Goal: Task Accomplishment & Management: Manage account settings

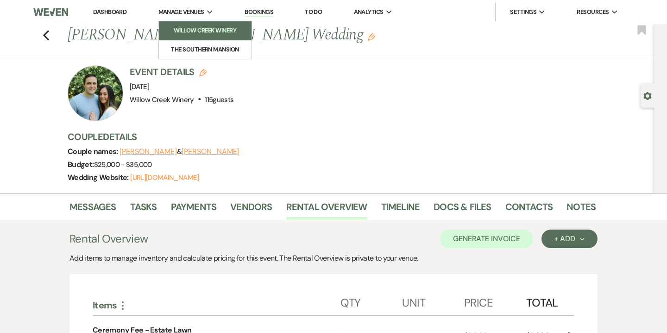
click at [191, 30] on li "Willow Creek Winery" at bounding box center [205, 30] width 83 height 9
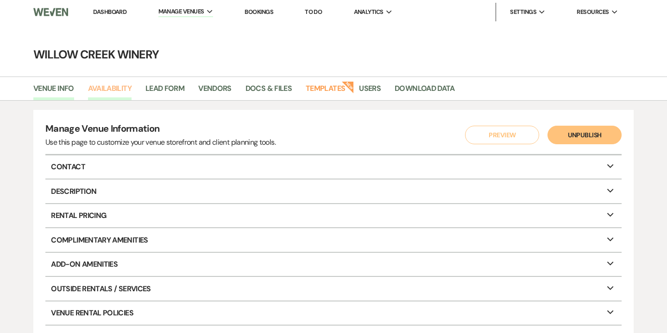
click at [124, 84] on link "Availability" at bounding box center [110, 92] width 44 height 18
select select "2"
select select "2026"
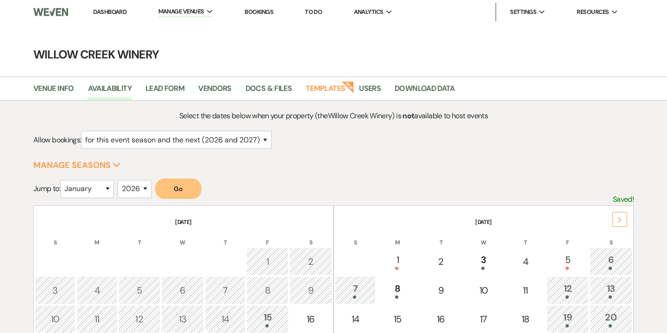
click at [621, 219] on use at bounding box center [619, 219] width 3 height 5
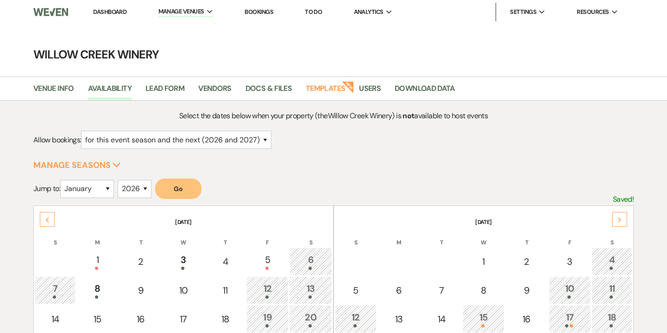
click at [621, 219] on use at bounding box center [619, 219] width 3 height 5
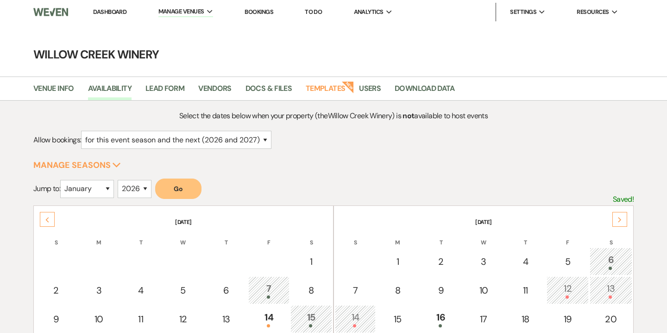
click at [621, 219] on use at bounding box center [619, 219] width 3 height 5
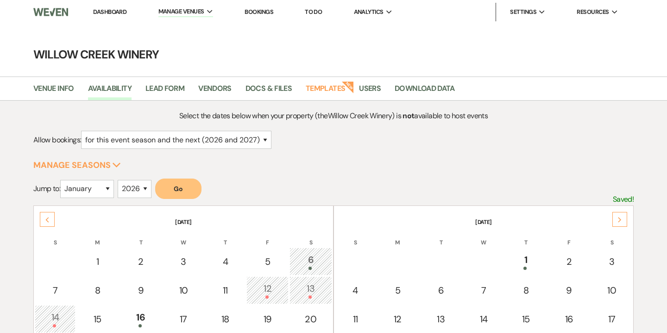
click at [621, 219] on use at bounding box center [619, 219] width 3 height 5
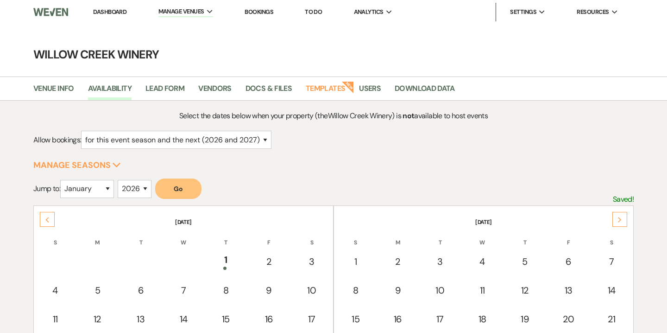
click at [621, 219] on use at bounding box center [619, 219] width 3 height 5
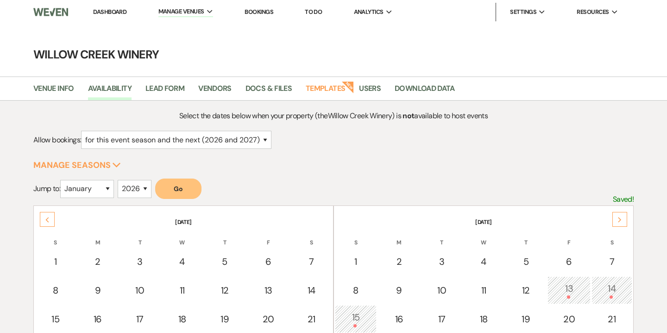
click at [621, 219] on use at bounding box center [619, 219] width 3 height 5
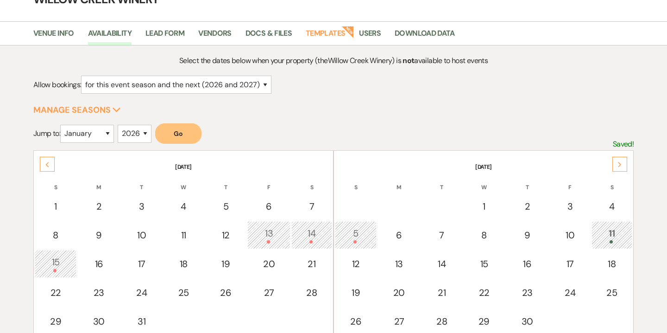
scroll to position [85, 0]
